Goal: Navigation & Orientation: Find specific page/section

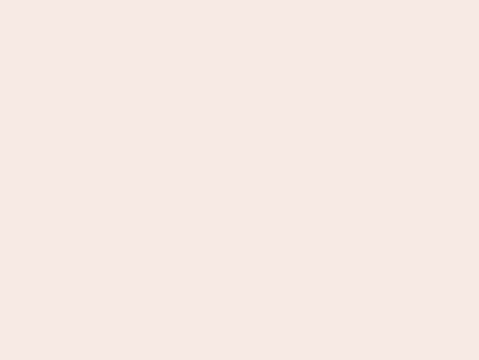
click at [240, 180] on nb-app "Almost there Thank you for registering for Newbook. Your account is under revie…" at bounding box center [239, 180] width 479 height 360
click at [240, 0] on nb-app "Almost there Thank you for registering for Newbook. Your account is under revie…" at bounding box center [239, 180] width 479 height 360
click at [256, 0] on nb-app "Almost there Thank you for registering for Newbook. Your account is under revie…" at bounding box center [239, 180] width 479 height 360
click at [240, 180] on nb-app "Almost there Thank you for registering for Newbook. Your account is under revie…" at bounding box center [239, 180] width 479 height 360
click at [240, 0] on nb-app "Almost there Thank you for registering for Newbook. Your account is under revie…" at bounding box center [239, 180] width 479 height 360
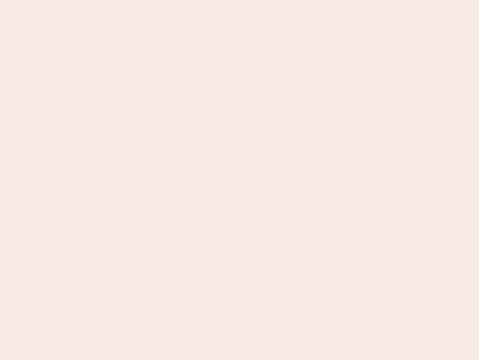
click at [167, 0] on nb-app "Almost there Thank you for registering for Newbook. Your account is under revie…" at bounding box center [239, 180] width 479 height 360
click at [240, 180] on nb-app "Almost there Thank you for registering for Newbook. Your account is under revie…" at bounding box center [239, 180] width 479 height 360
click at [240, 0] on nb-app "Almost there Thank you for registering for Newbook. Your account is under revie…" at bounding box center [239, 180] width 479 height 360
click at [167, 0] on nb-app "Almost there Thank you for registering for Newbook. Your account is under revie…" at bounding box center [239, 180] width 479 height 360
click at [240, 180] on nb-app "Almost there Thank you for registering for Newbook. Your account is under revie…" at bounding box center [239, 180] width 479 height 360
